Goal: Task Accomplishment & Management: Manage account settings

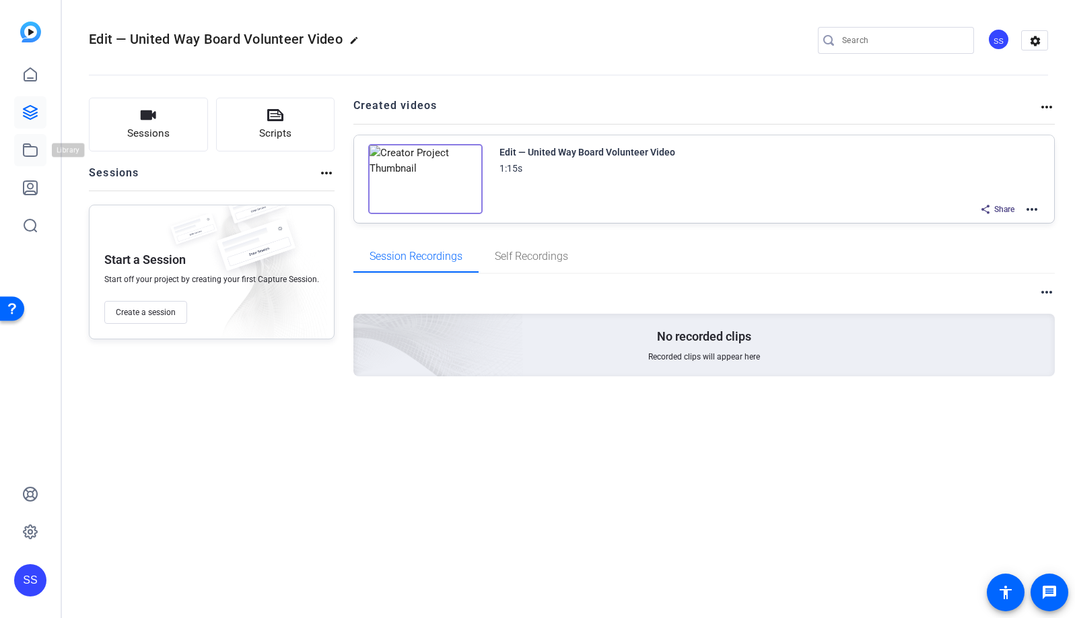
click at [24, 142] on icon at bounding box center [30, 150] width 16 height 16
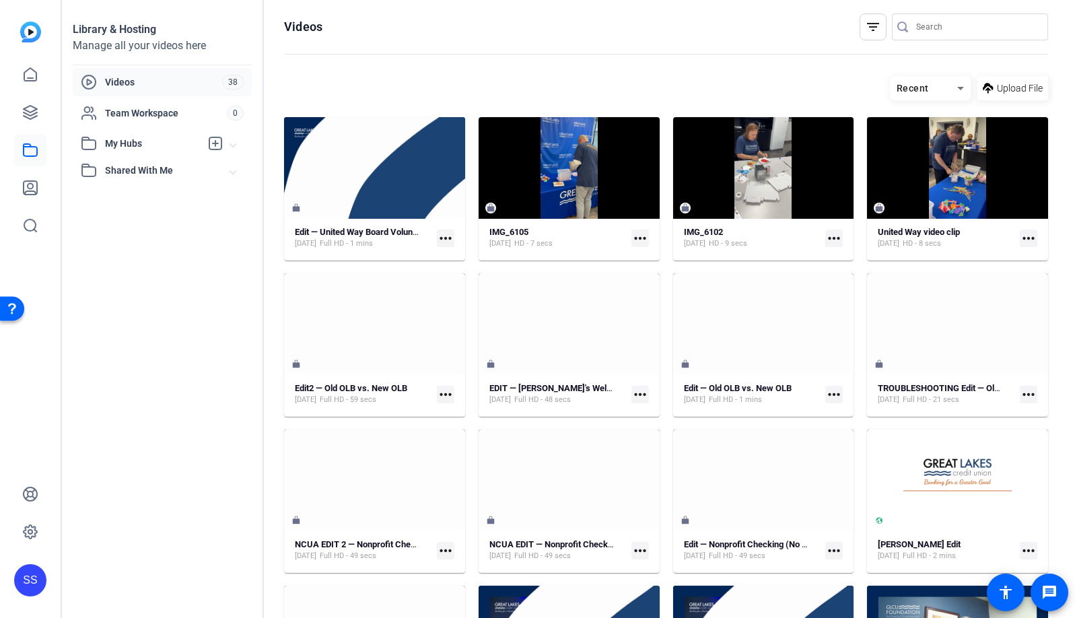
click at [22, 578] on div "SS" at bounding box center [30, 580] width 32 height 32
click at [170, 560] on mat-icon "logout" at bounding box center [178, 561] width 16 height 16
